Goal: Navigation & Orientation: Find specific page/section

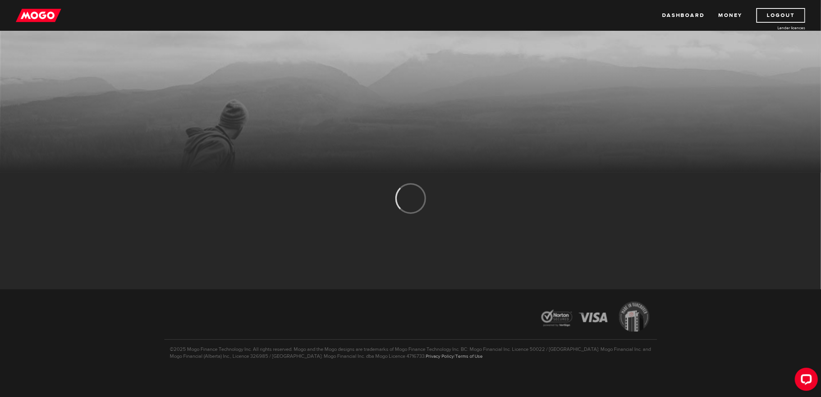
click at [506, 228] on div "MogoMoney MogoMoney Your MogoMoney application Expired Your MogoMoney credit de…" at bounding box center [410, 198] width 821 height 397
click at [689, 12] on link "Dashboard" at bounding box center [683, 15] width 42 height 15
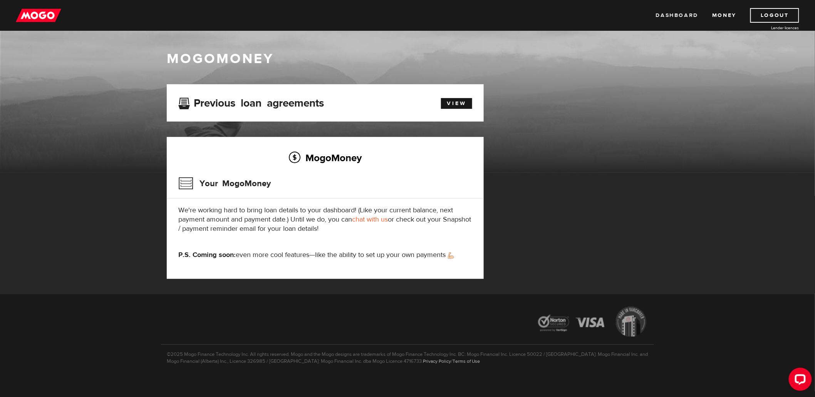
click at [676, 18] on link "Dashboard" at bounding box center [677, 15] width 42 height 15
